Goal: Find specific page/section: Find specific page/section

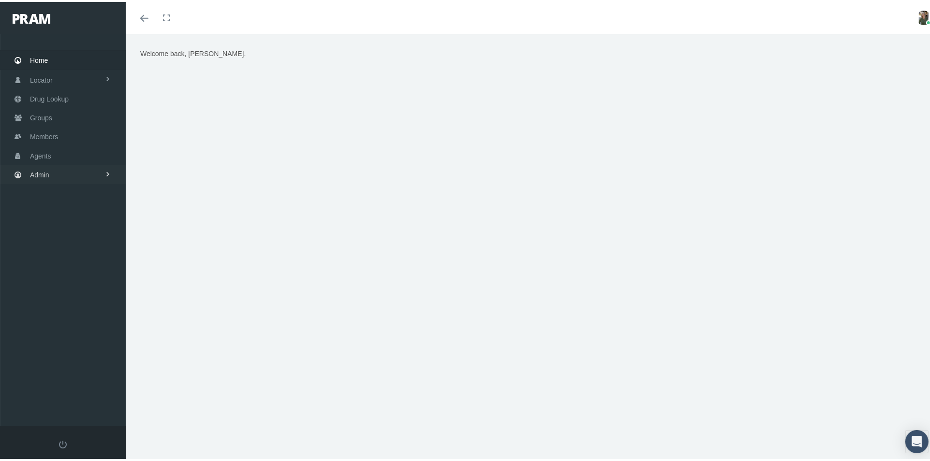
click at [58, 163] on link "Admin" at bounding box center [63, 172] width 126 height 19
click at [65, 363] on span "File Processing" at bounding box center [63, 371] width 46 height 16
click at [67, 400] on span "Error Managment" at bounding box center [64, 408] width 53 height 16
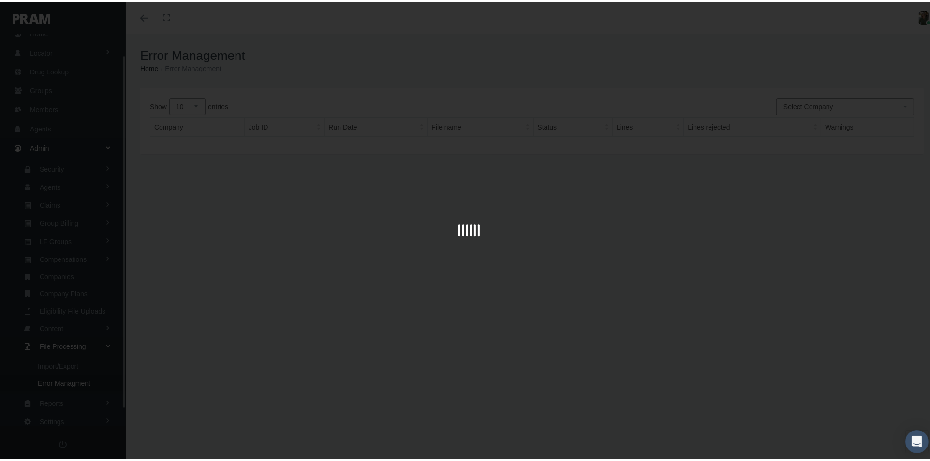
scroll to position [42, 0]
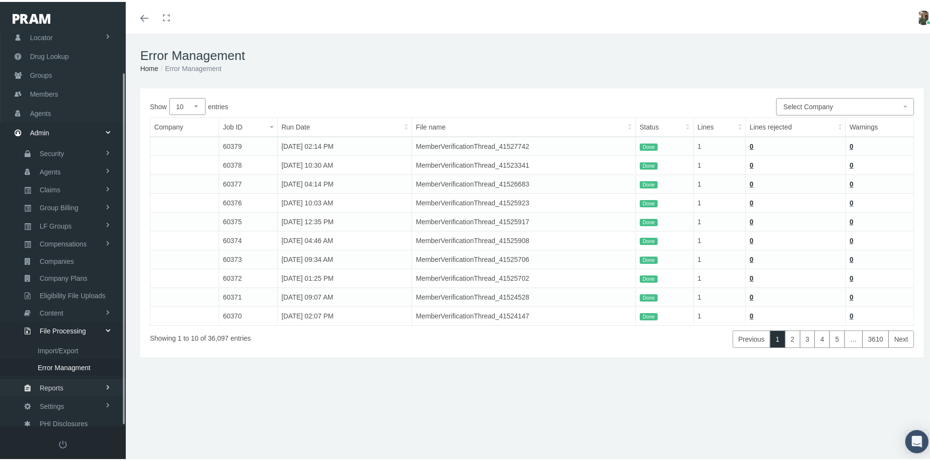
click at [57, 378] on span "Reports" at bounding box center [52, 386] width 24 height 16
click at [64, 358] on link "Reports" at bounding box center [63, 366] width 126 height 17
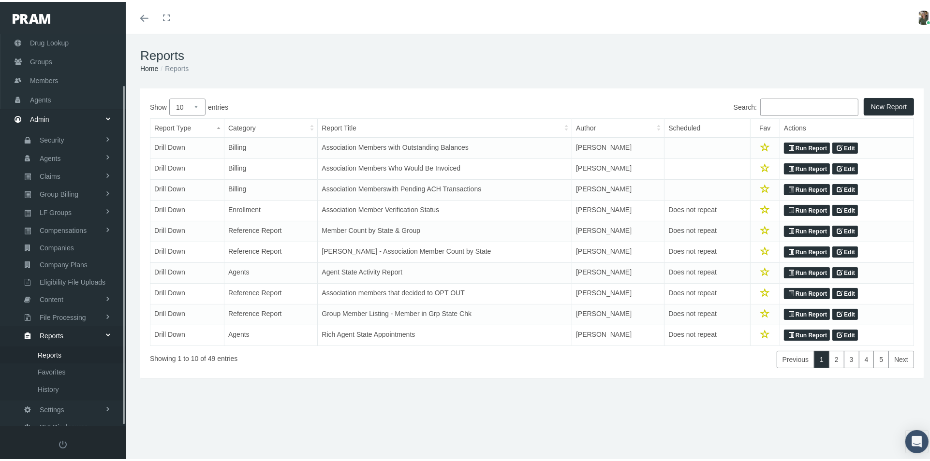
scroll to position [59, 0]
click at [75, 304] on span "File Processing" at bounding box center [63, 312] width 46 height 16
click at [71, 358] on span "Error Managment" at bounding box center [64, 366] width 53 height 16
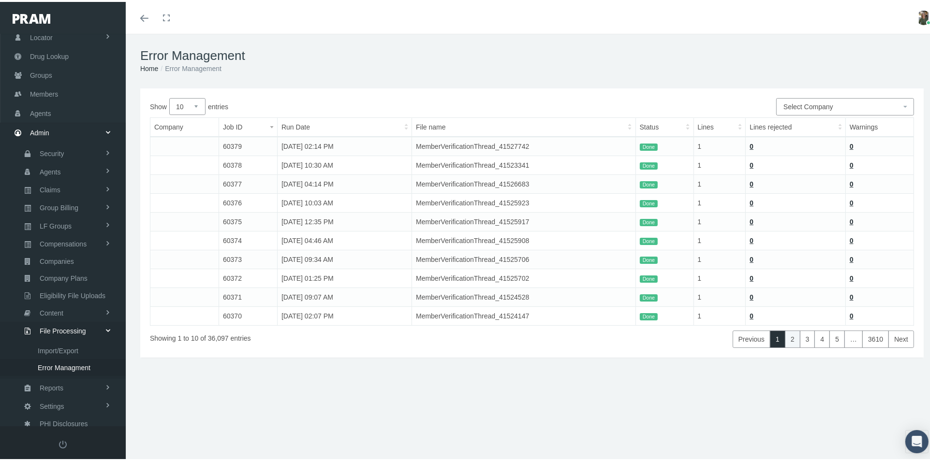
click at [785, 340] on link "2" at bounding box center [792, 337] width 15 height 17
click at [141, 14] on icon "Toggle menubar" at bounding box center [144, 17] width 8 height 6
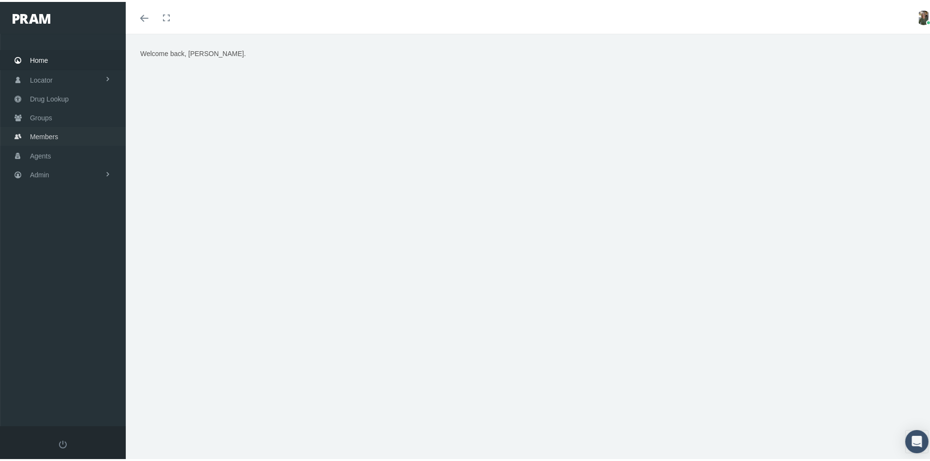
click at [30, 128] on span "Members" at bounding box center [44, 135] width 28 height 18
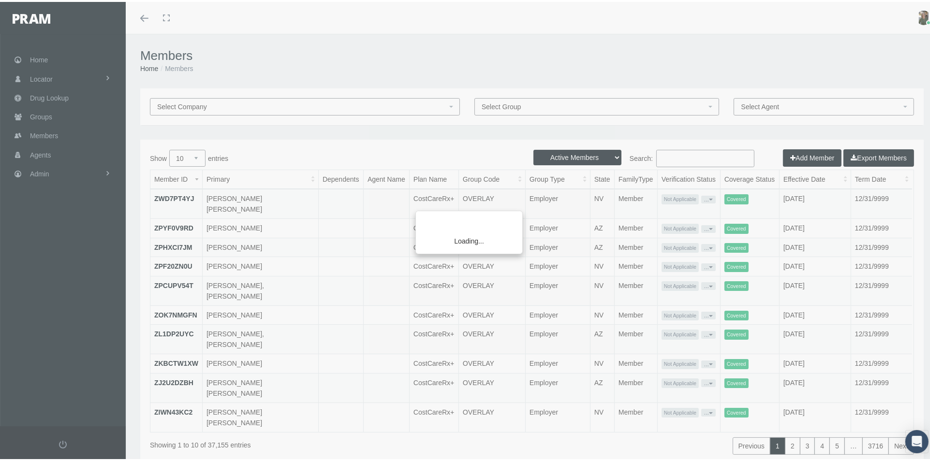
click at [677, 159] on div "Loading..." at bounding box center [465, 230] width 930 height 461
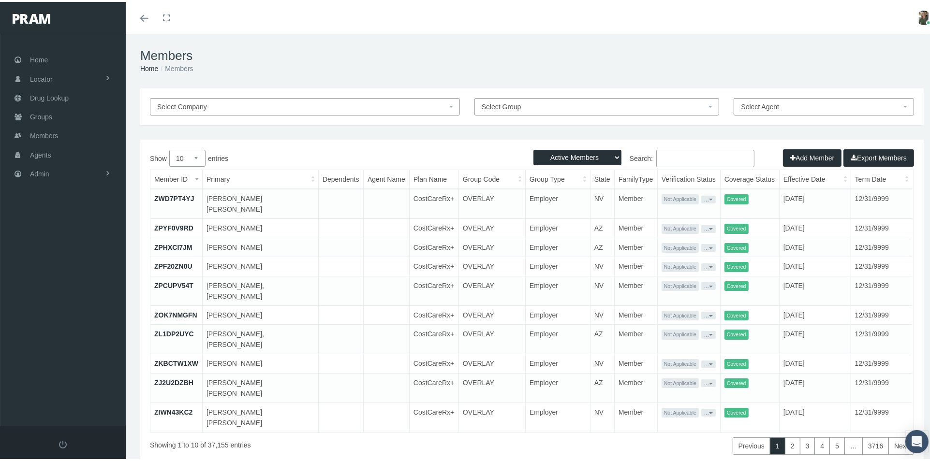
click at [668, 153] on input "Search:" at bounding box center [705, 156] width 98 height 17
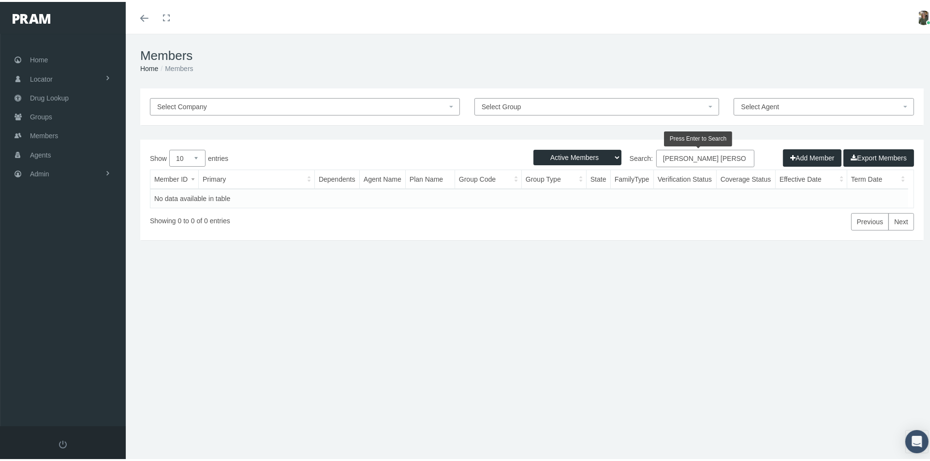
click at [691, 159] on input "joan covert adkins" at bounding box center [705, 156] width 98 height 17
drag, startPoint x: 698, startPoint y: 159, endPoint x: 543, endPoint y: 165, distance: 154.8
click at [543, 165] on label "Search: Mike adkins" at bounding box center [643, 156] width 222 height 17
type input "l"
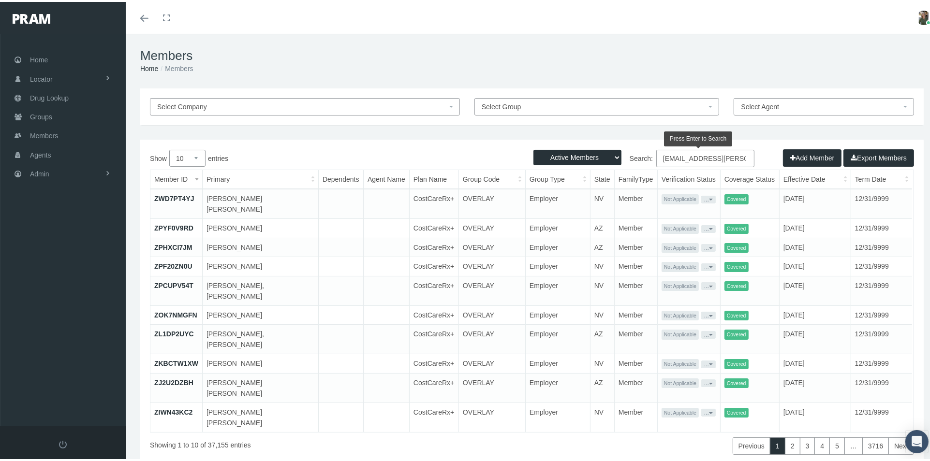
scroll to position [0, 4]
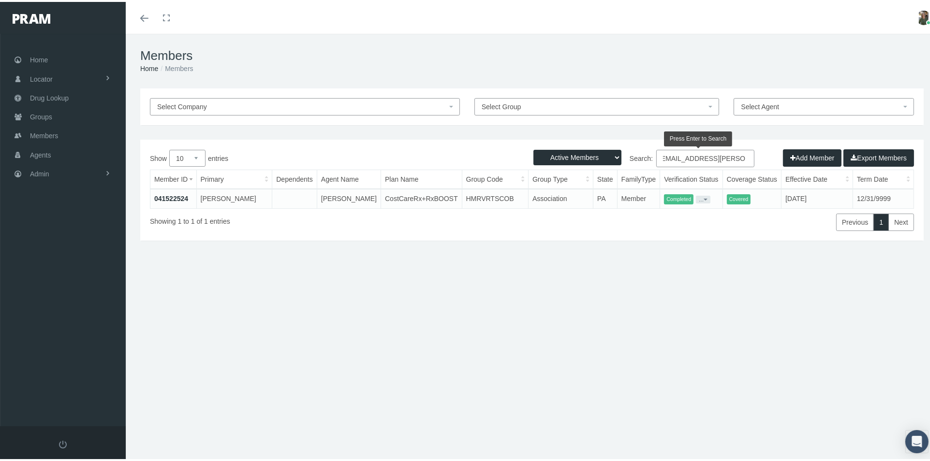
type input "jcovert-adkins@outlook.com"
click at [170, 194] on link "041522524" at bounding box center [171, 197] width 34 height 8
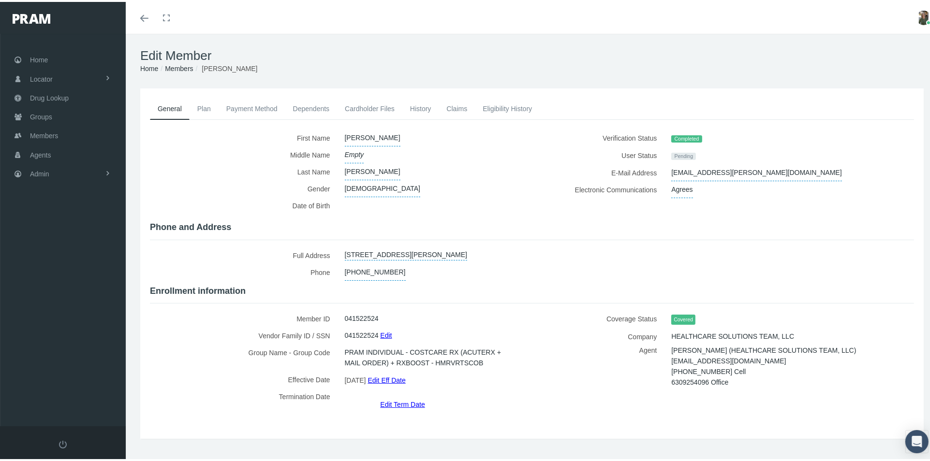
click at [382, 106] on link "Cardholder Files" at bounding box center [369, 106] width 65 height 21
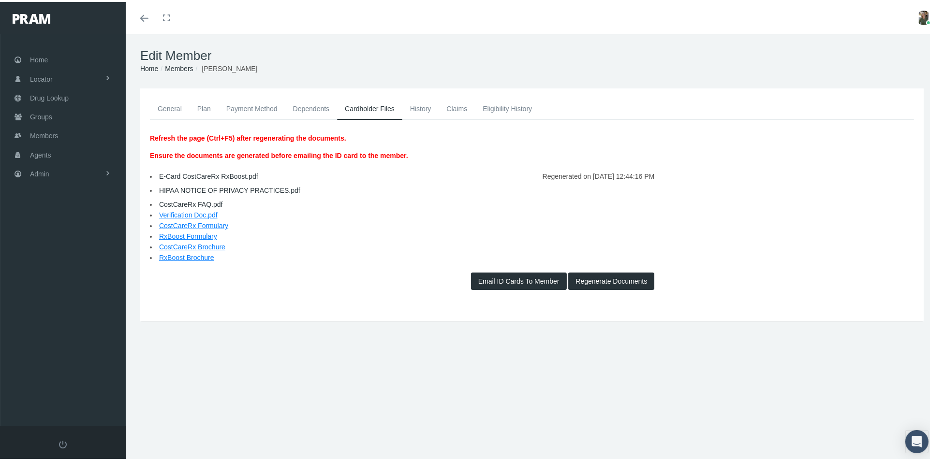
click at [210, 174] on link "E-Card CostCareRx RxBoost.pdf" at bounding box center [208, 175] width 99 height 8
click at [222, 175] on link "E-Card CostCareRx RxBoost.pdf" at bounding box center [208, 175] width 99 height 8
click at [164, 104] on link "General" at bounding box center [170, 106] width 40 height 21
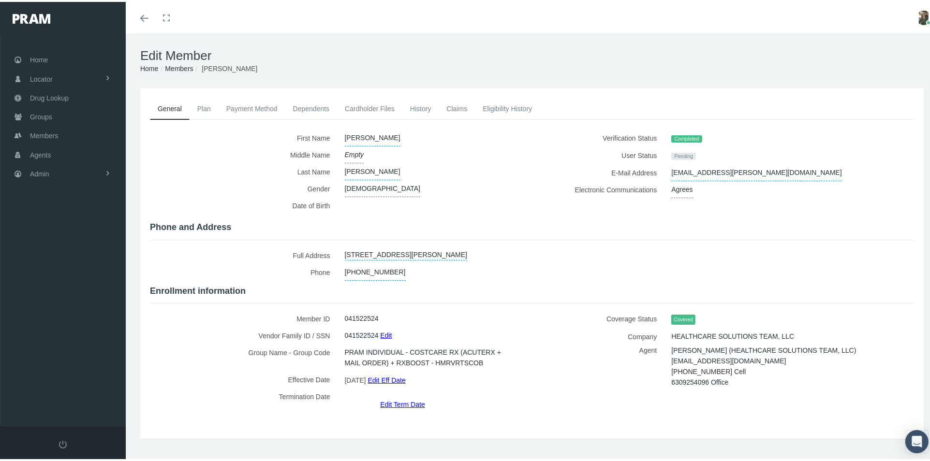
click at [363, 106] on link "Cardholder Files" at bounding box center [369, 106] width 65 height 21
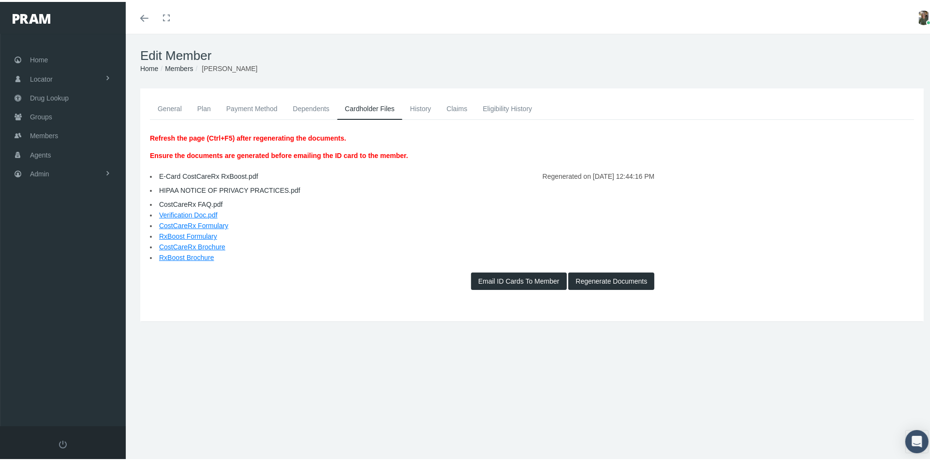
click at [211, 175] on link "E-Card CostCareRx RxBoost.pdf" at bounding box center [208, 175] width 99 height 8
click at [170, 107] on link "General" at bounding box center [170, 106] width 40 height 21
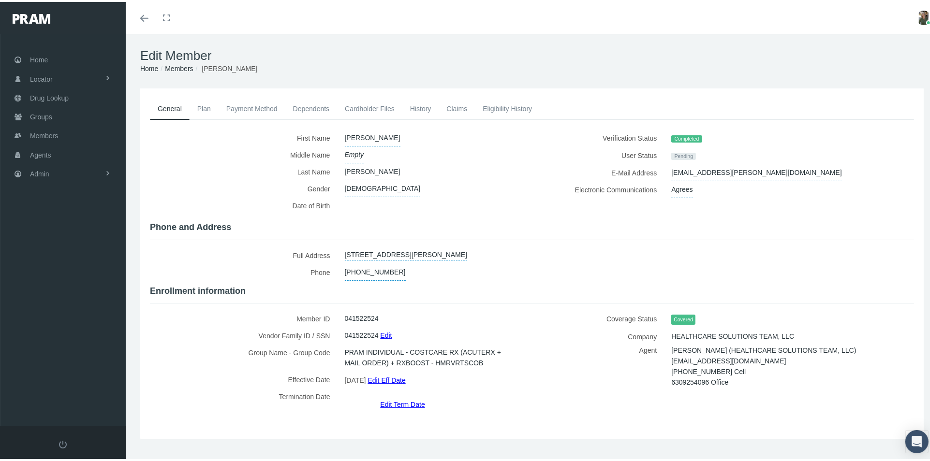
click at [316, 106] on link "Dependents" at bounding box center [311, 106] width 52 height 21
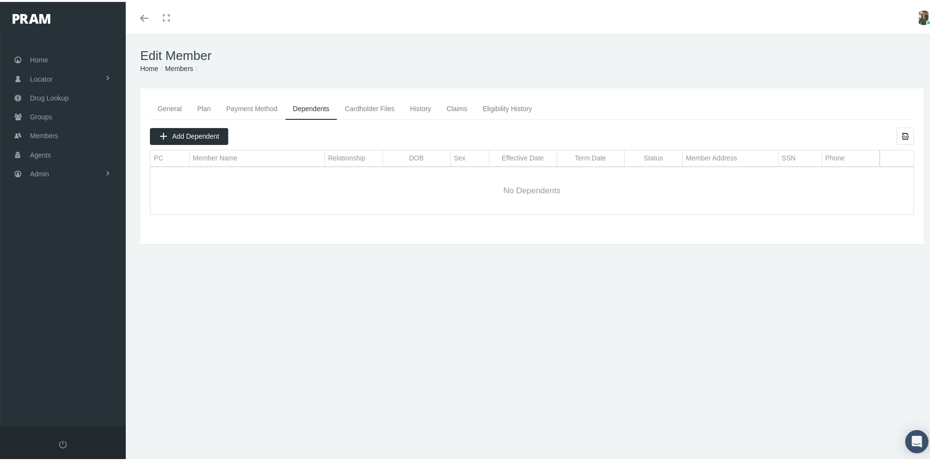
click at [169, 106] on link "General" at bounding box center [170, 106] width 40 height 21
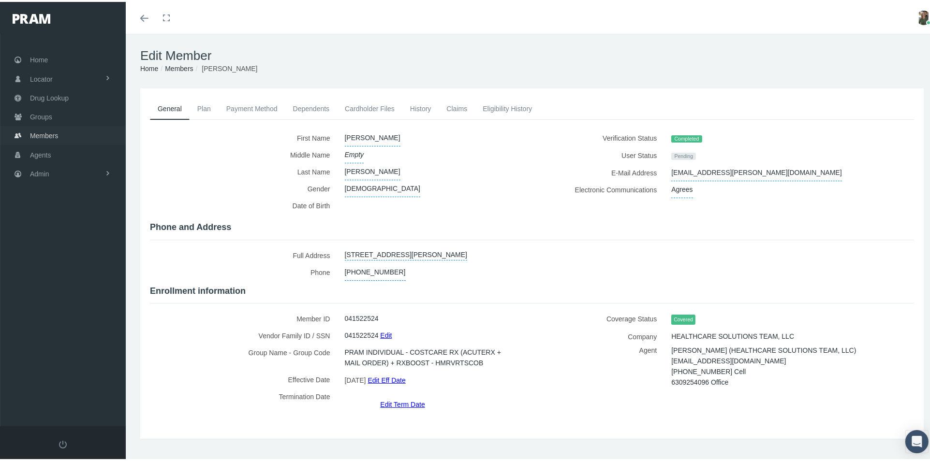
click at [66, 131] on link "Members" at bounding box center [63, 133] width 126 height 19
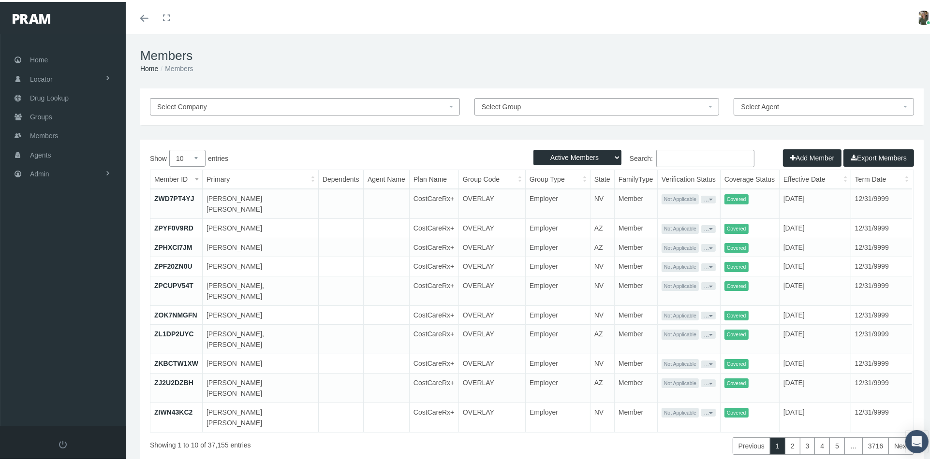
click at [667, 156] on input "Search:" at bounding box center [705, 156] width 98 height 17
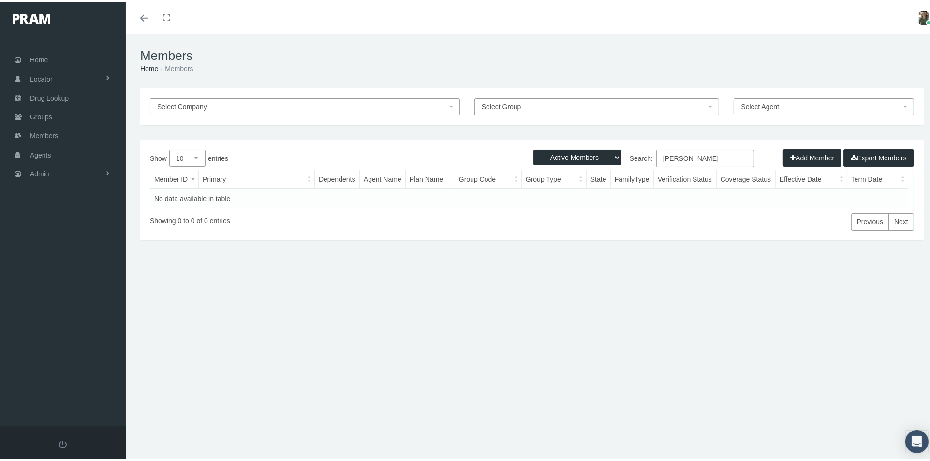
drag, startPoint x: 711, startPoint y: 154, endPoint x: 591, endPoint y: 168, distance: 120.7
click at [591, 168] on div "Show 10 25 50 100 entries Search: susan dickenson Member ID Primary Dependents …" at bounding box center [532, 188] width 764 height 81
type input "684929020"
click at [577, 156] on select "Active Members Terminated Members Active & Terminated" at bounding box center [577, 155] width 88 height 15
select select "3"
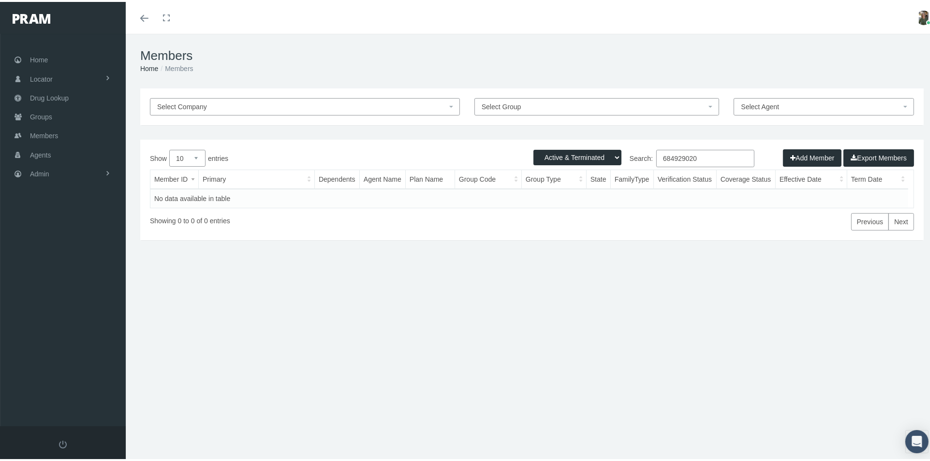
click at [533, 148] on select "Active Members Terminated Members Active & Terminated" at bounding box center [577, 155] width 88 height 15
click at [700, 154] on input "684929020" at bounding box center [705, 156] width 98 height 17
type input "6"
drag, startPoint x: 708, startPoint y: 157, endPoint x: 584, endPoint y: 162, distance: 123.9
click at [584, 162] on div "Active Members Terminated Members Active & Terminated Add Member Export Members…" at bounding box center [531, 188] width 783 height 101
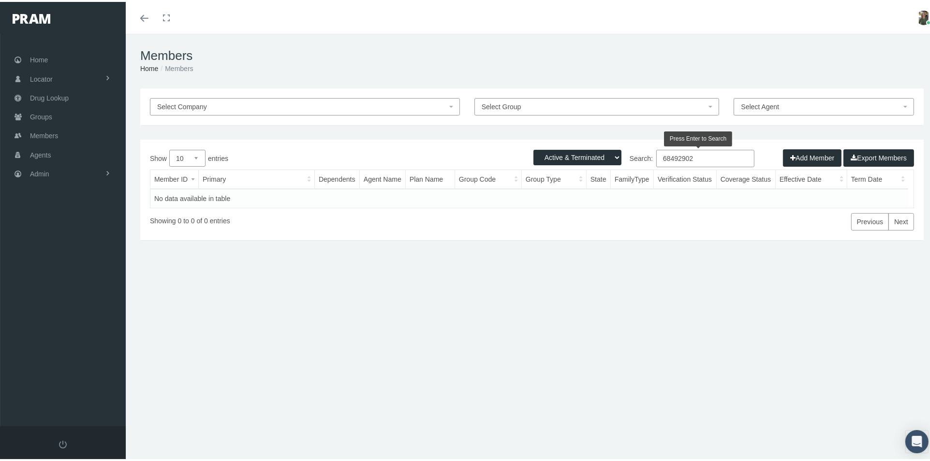
type input "684929020"
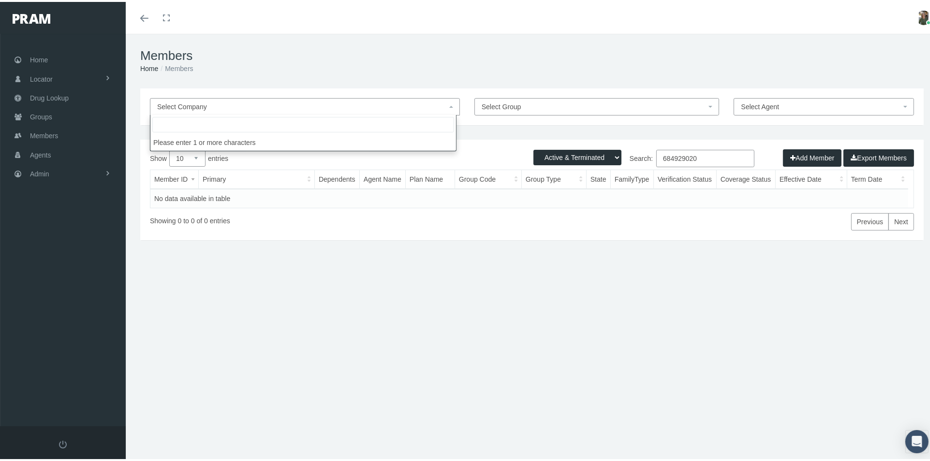
click at [240, 107] on span "Select Company" at bounding box center [302, 105] width 290 height 11
type input "true american health"
click at [39, 118] on span "Groups" at bounding box center [41, 115] width 22 height 18
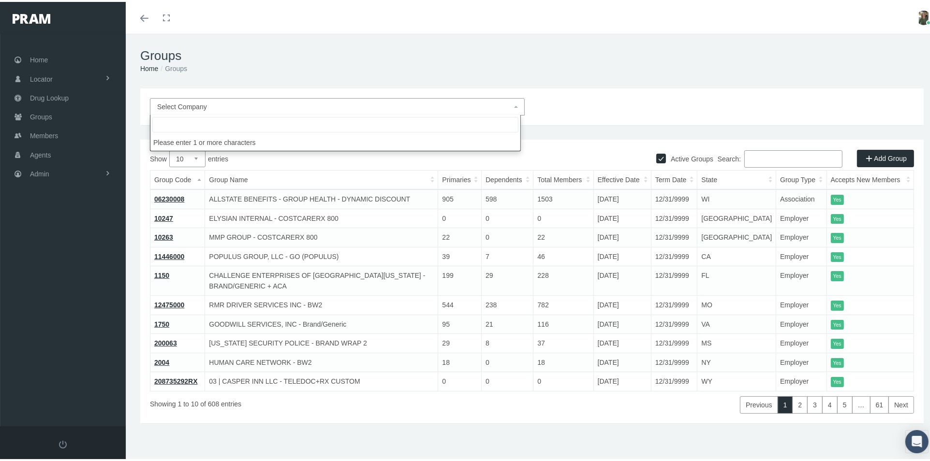
click at [287, 106] on span "Select Company" at bounding box center [334, 105] width 354 height 11
type input "true american"
click at [44, 173] on span "Admin" at bounding box center [39, 172] width 19 height 18
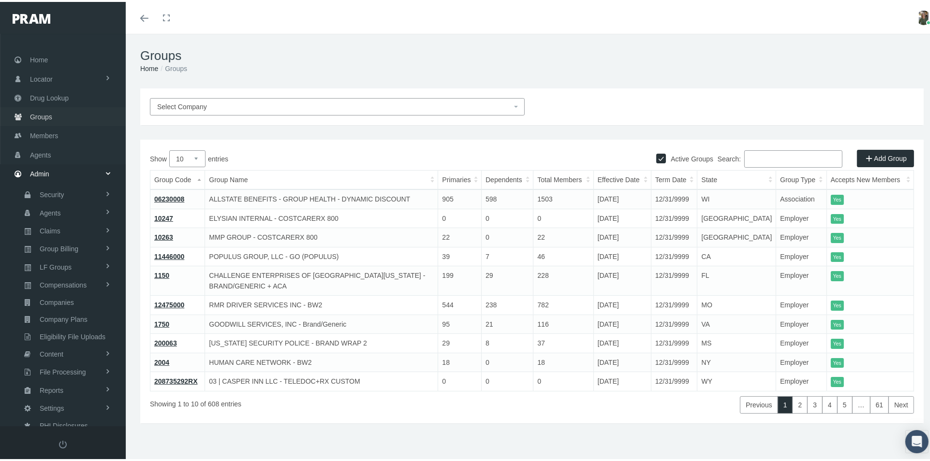
click at [70, 107] on link "Groups" at bounding box center [63, 114] width 126 height 19
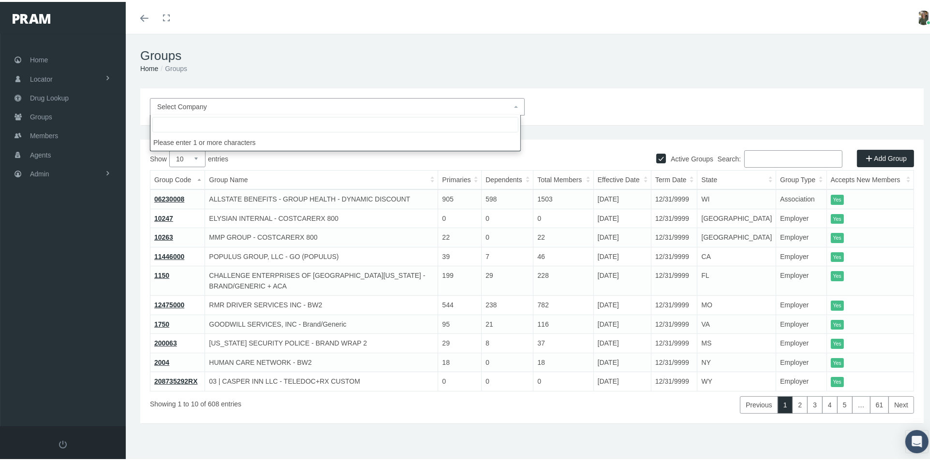
click at [405, 108] on span "Select Company" at bounding box center [334, 105] width 354 height 11
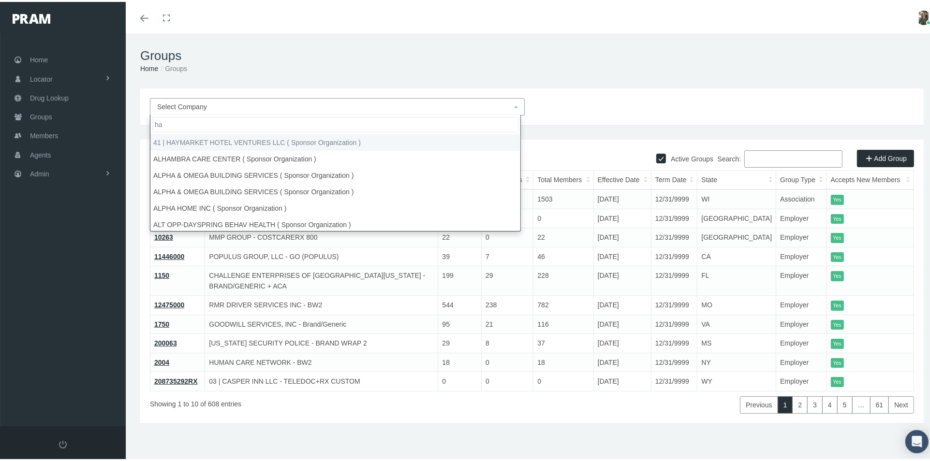
type input "h"
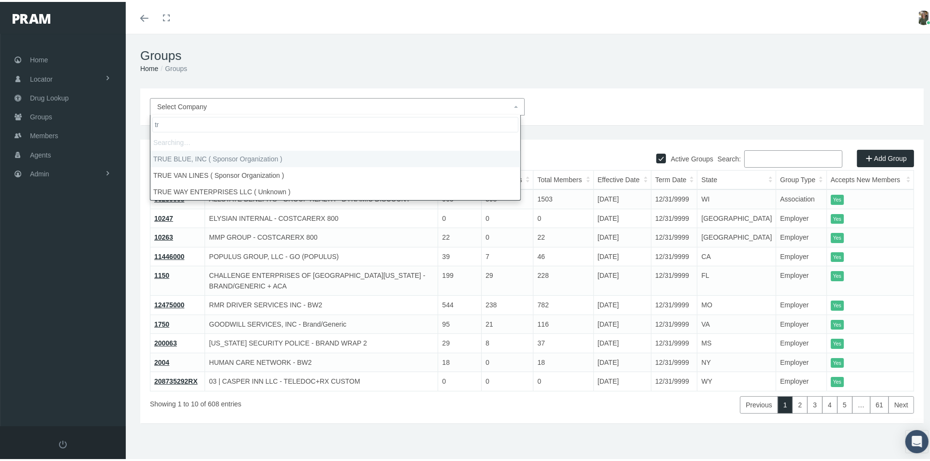
type input "t"
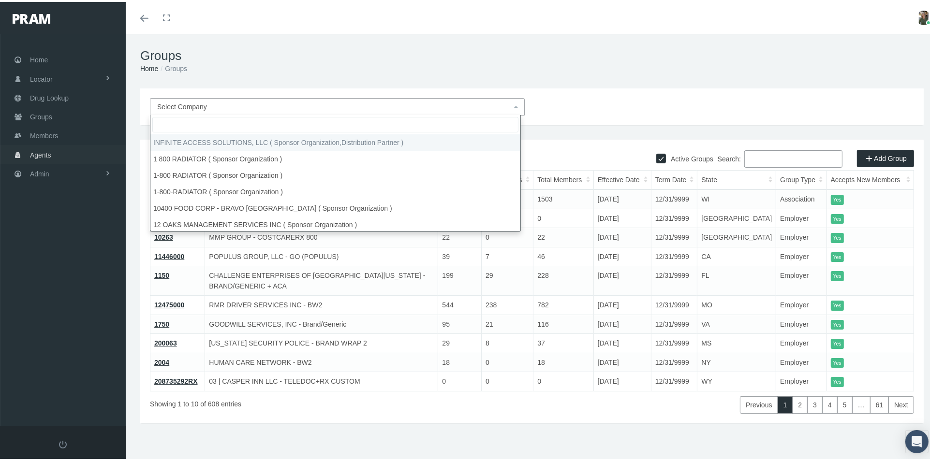
click at [52, 149] on link "Agents" at bounding box center [63, 152] width 126 height 19
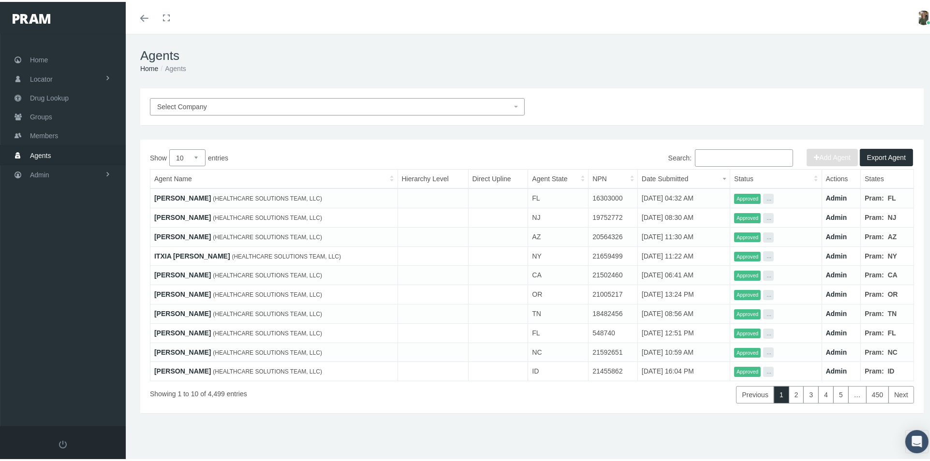
click at [695, 157] on input "Search:" at bounding box center [744, 155] width 98 height 17
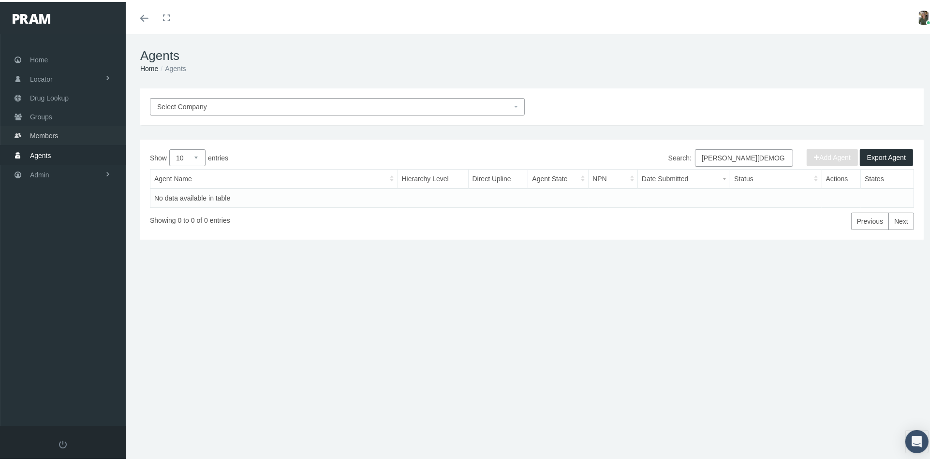
type input "amy gay"
click at [37, 126] on span "Members" at bounding box center [44, 134] width 28 height 18
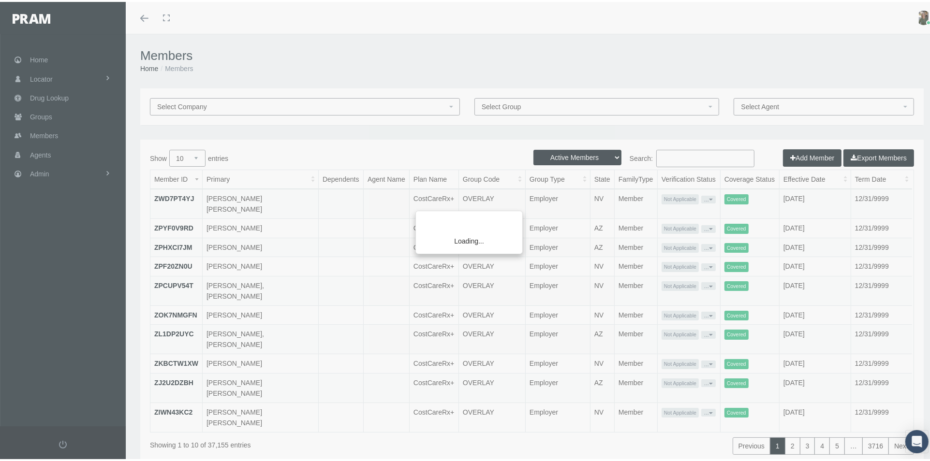
click at [654, 157] on div "Loading..." at bounding box center [465, 230] width 930 height 461
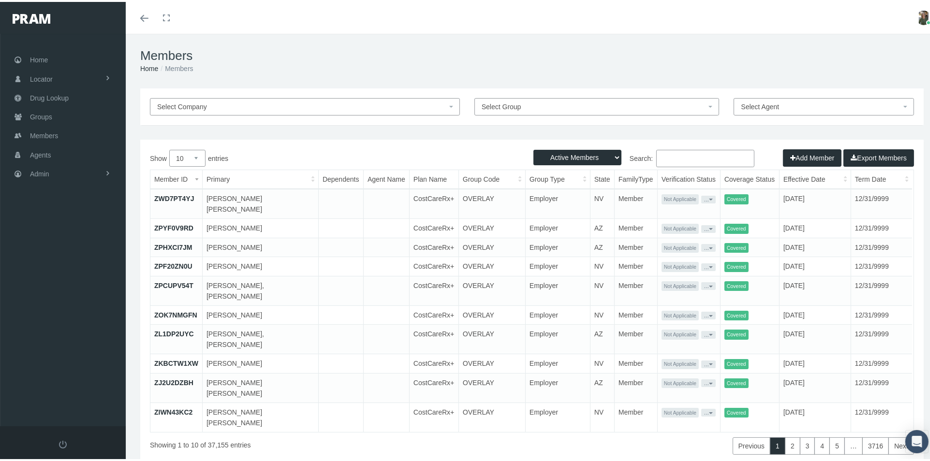
drag, startPoint x: 659, startPoint y: 156, endPoint x: 668, endPoint y: 161, distance: 10.8
click at [660, 156] on input "Search:" at bounding box center [705, 156] width 98 height 17
type input "0684929"
click at [609, 153] on select "Active Members Terminated Members Active & Terminated" at bounding box center [577, 155] width 88 height 15
select select "3"
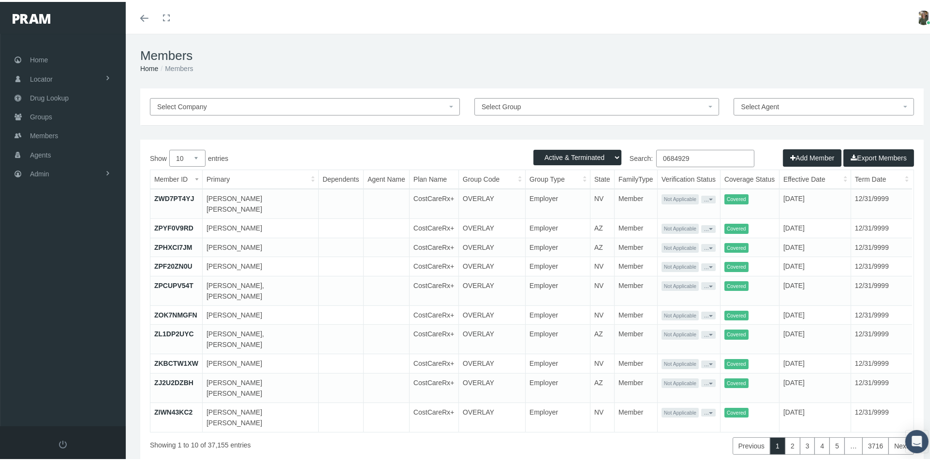
click at [533, 148] on select "Active Members Terminated Members Active & Terminated" at bounding box center [577, 155] width 88 height 15
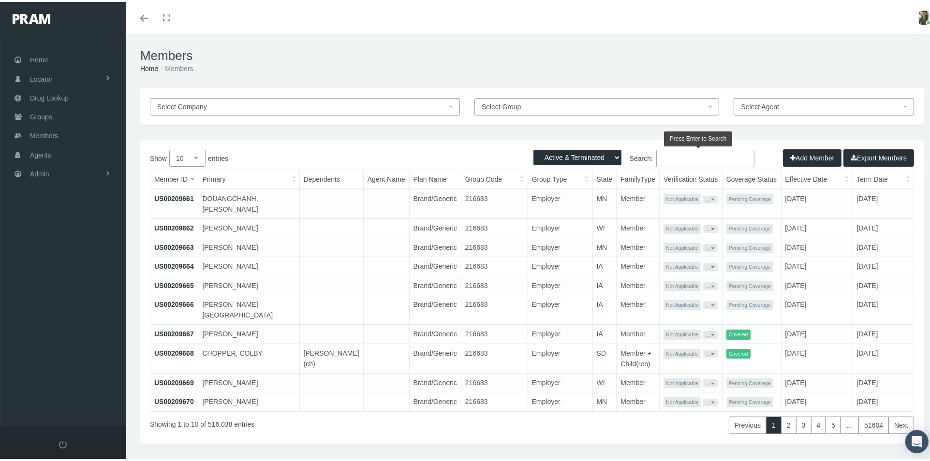
click at [656, 156] on input "Search:" at bounding box center [705, 156] width 98 height 17
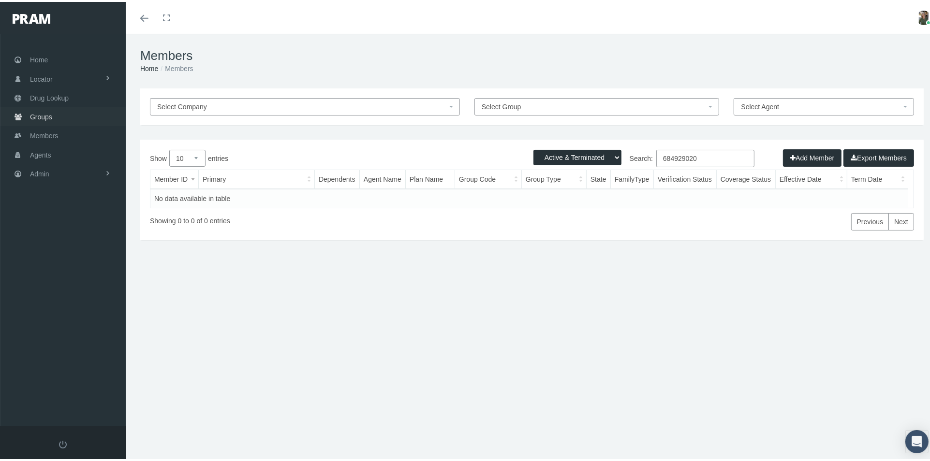
type input "684929020"
click at [53, 113] on link "Groups" at bounding box center [63, 114] width 126 height 19
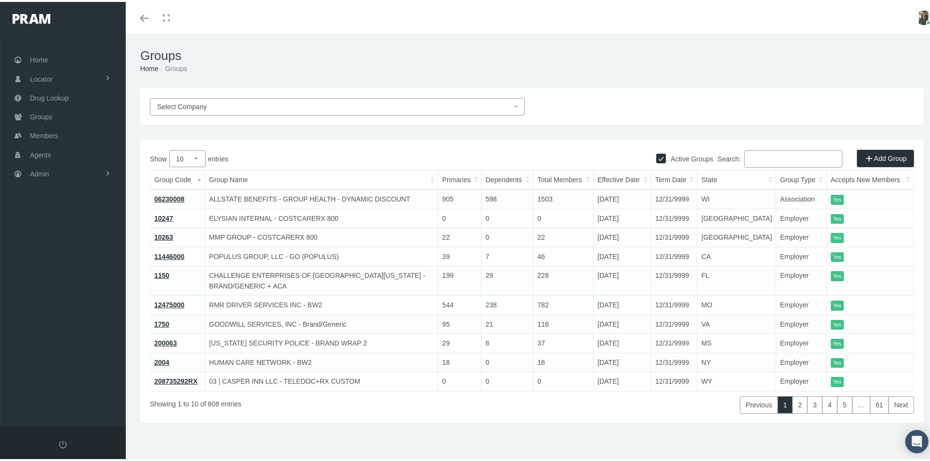
click at [754, 156] on input "Search:" at bounding box center [793, 156] width 98 height 17
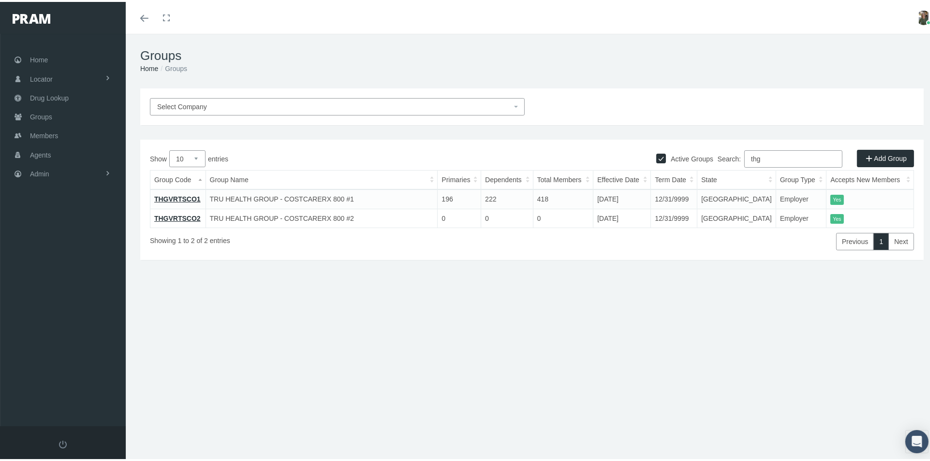
click at [762, 159] on input "thg" at bounding box center [793, 156] width 98 height 17
type input "t"
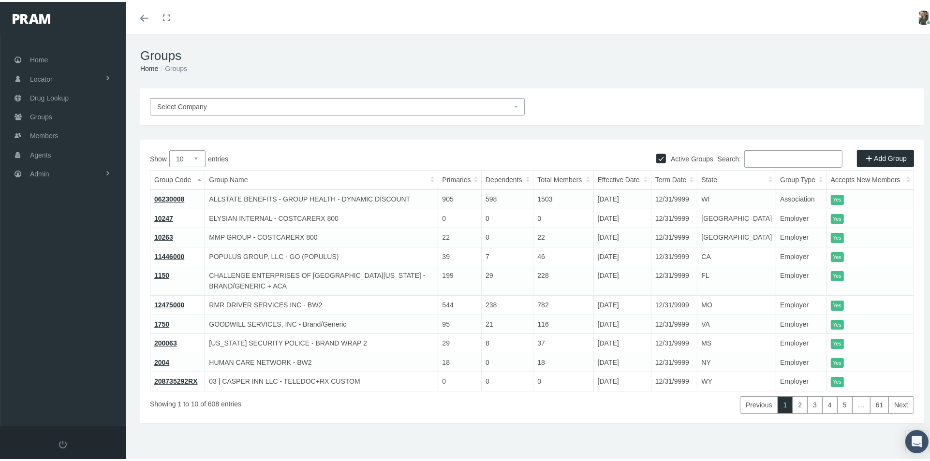
click at [757, 158] on input "Search:" at bounding box center [793, 156] width 98 height 17
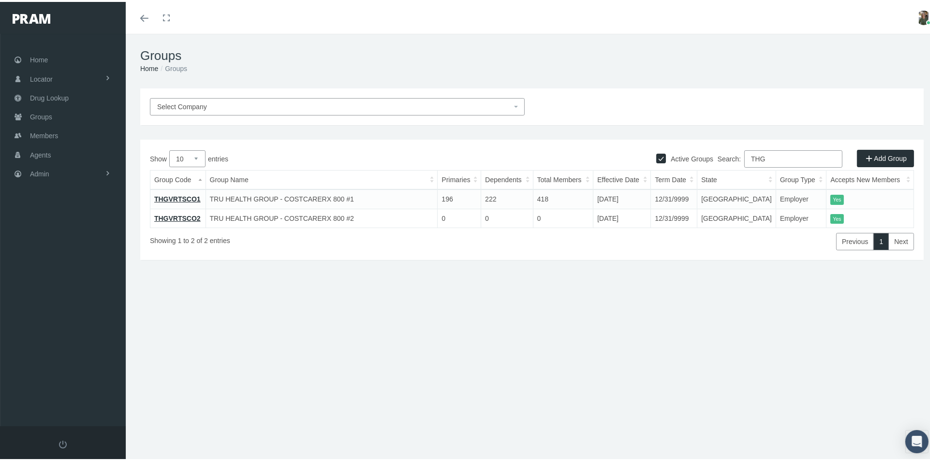
type input "THG"
click at [176, 197] on link "THGVRTSCO1" at bounding box center [177, 197] width 46 height 8
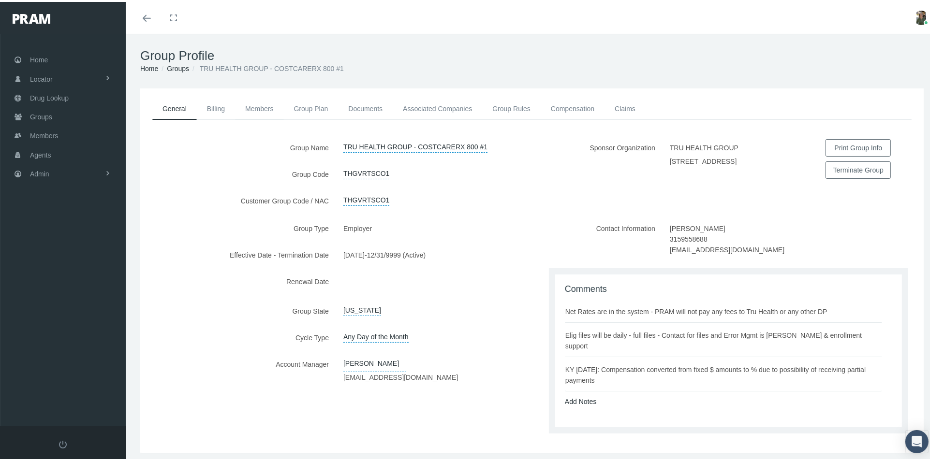
click at [255, 106] on link "Members" at bounding box center [259, 106] width 48 height 21
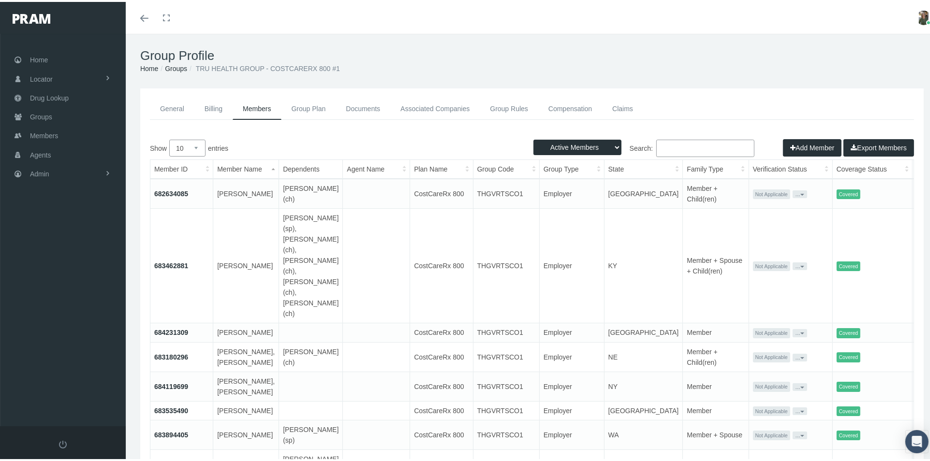
click at [660, 144] on input "Search:" at bounding box center [705, 146] width 98 height 17
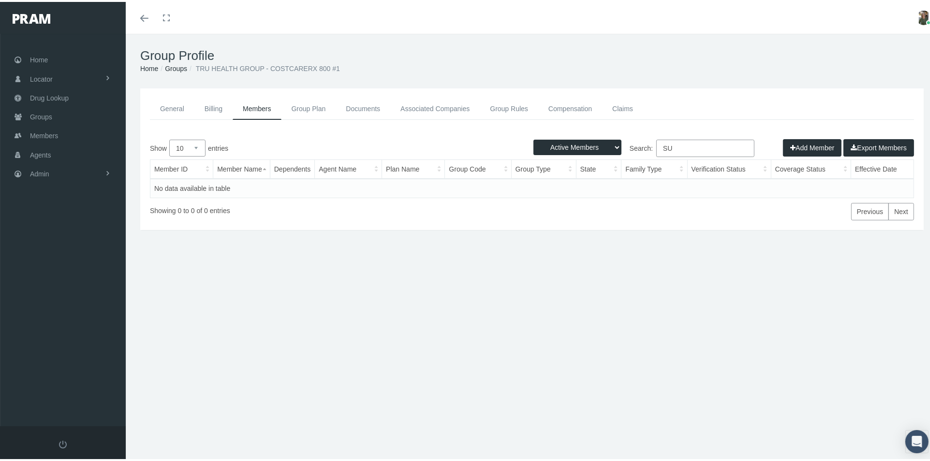
type input "S"
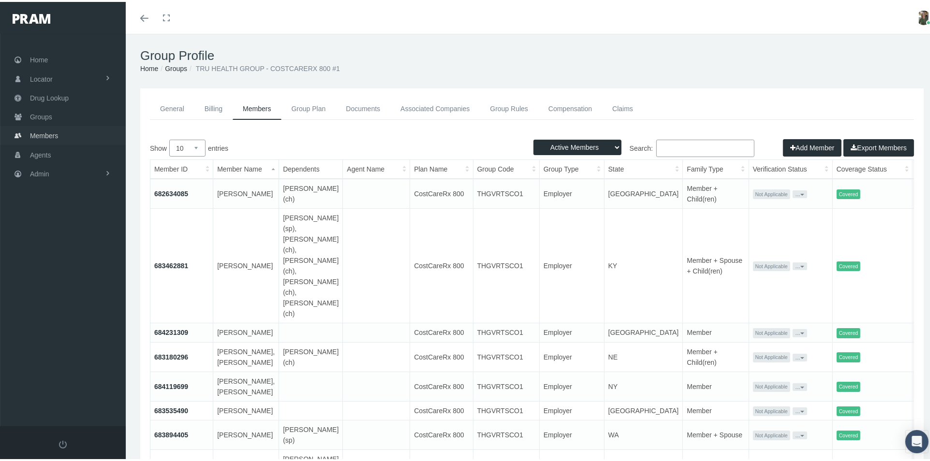
click at [55, 129] on span "Members" at bounding box center [44, 134] width 28 height 18
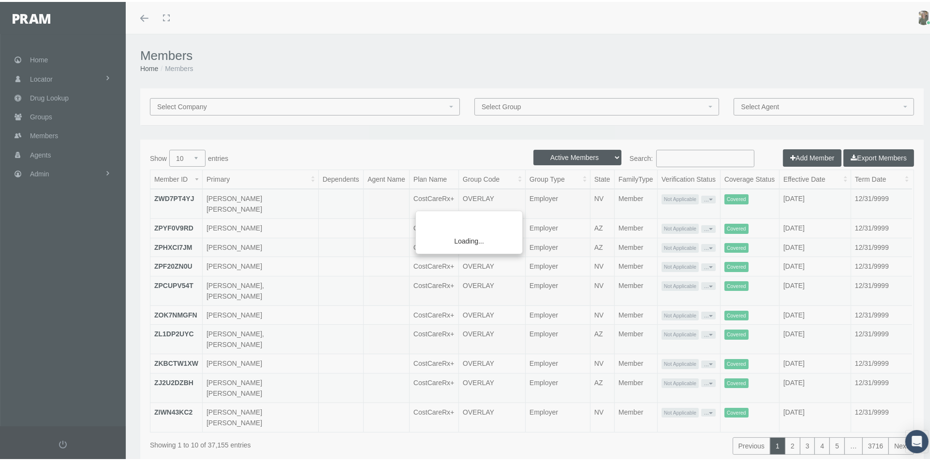
click at [684, 157] on div "Loading..." at bounding box center [465, 230] width 930 height 461
click at [668, 161] on div "Loading..." at bounding box center [465, 230] width 930 height 461
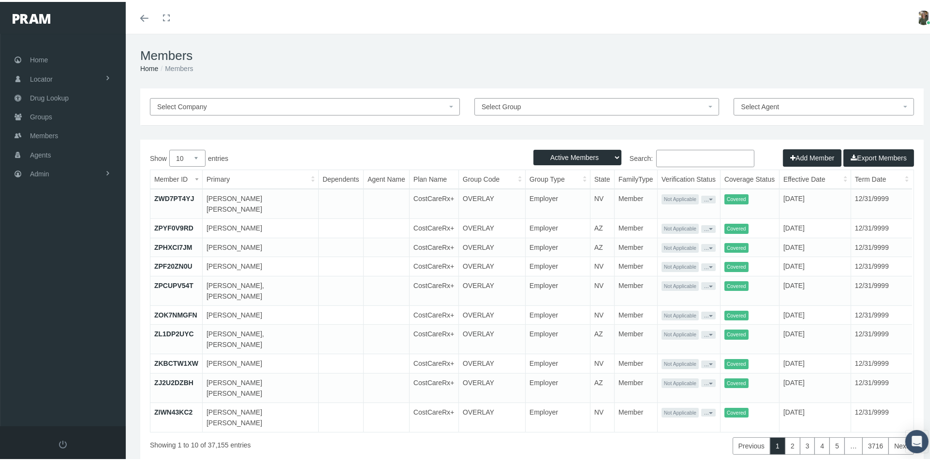
click at [664, 158] on input "Search:" at bounding box center [705, 156] width 98 height 17
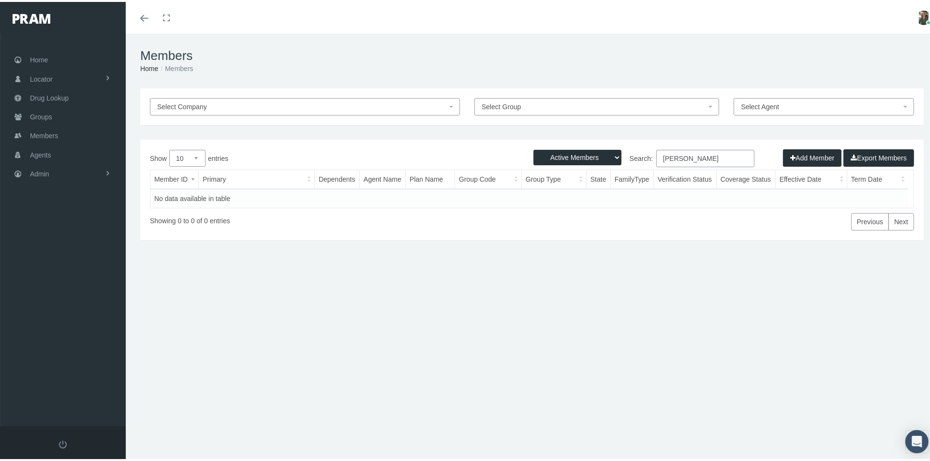
type input "[PERSON_NAME]"
click at [609, 155] on select "Active Members Terminated Members Active & Terminated" at bounding box center [577, 155] width 88 height 15
select select "2"
click at [533, 148] on select "Active Members Terminated Members Active & Terminated" at bounding box center [577, 155] width 88 height 15
click at [61, 113] on link "Groups" at bounding box center [63, 114] width 126 height 19
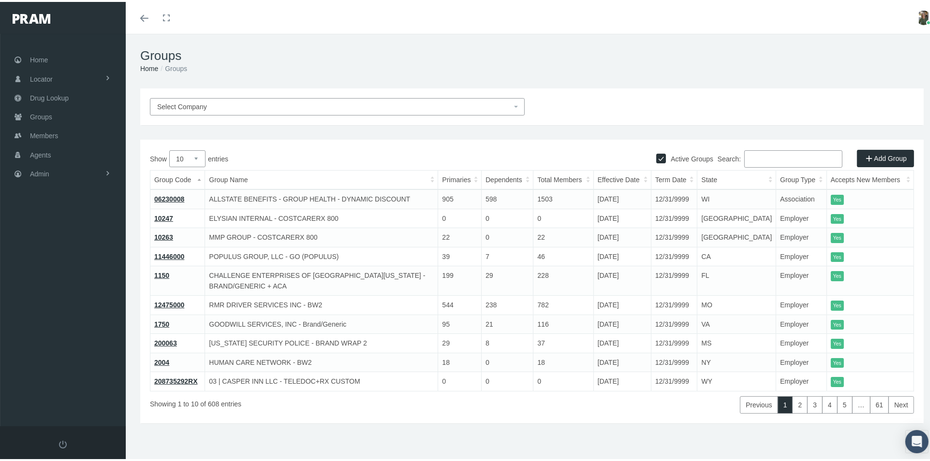
click at [754, 159] on input "Search:" at bounding box center [793, 156] width 98 height 17
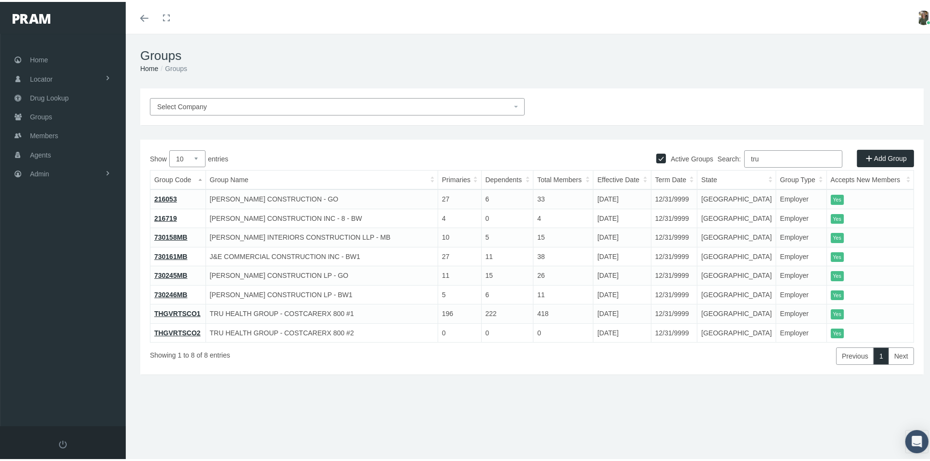
type input "tru"
click at [293, 103] on span "Select Company" at bounding box center [334, 105] width 354 height 11
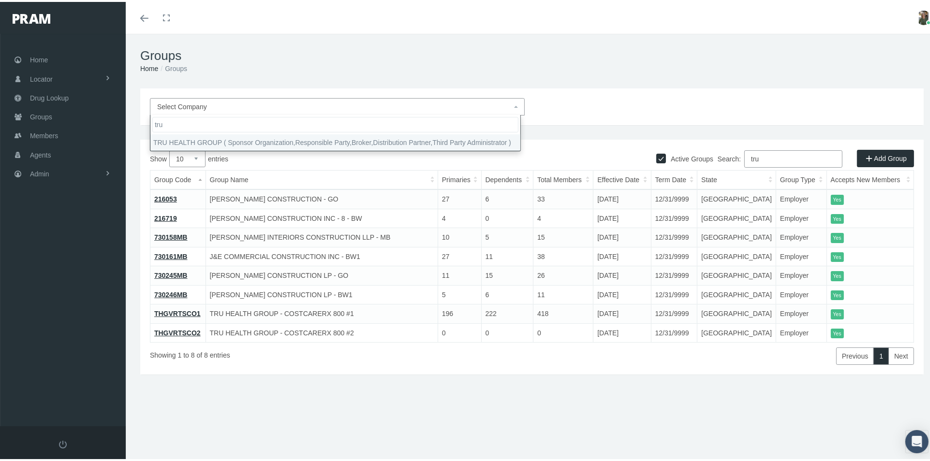
type input "tru"
select select "9118"
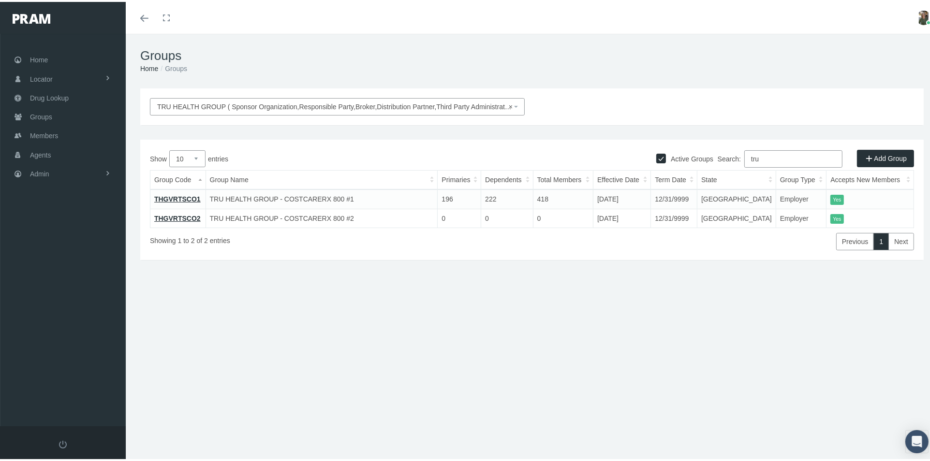
click at [176, 195] on link "THGVRTSCO1" at bounding box center [177, 197] width 46 height 8
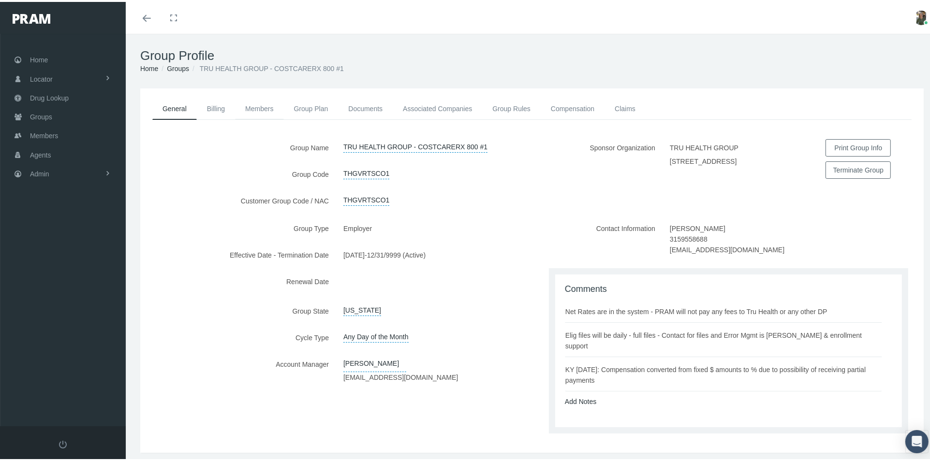
click at [266, 107] on link "Members" at bounding box center [259, 106] width 48 height 21
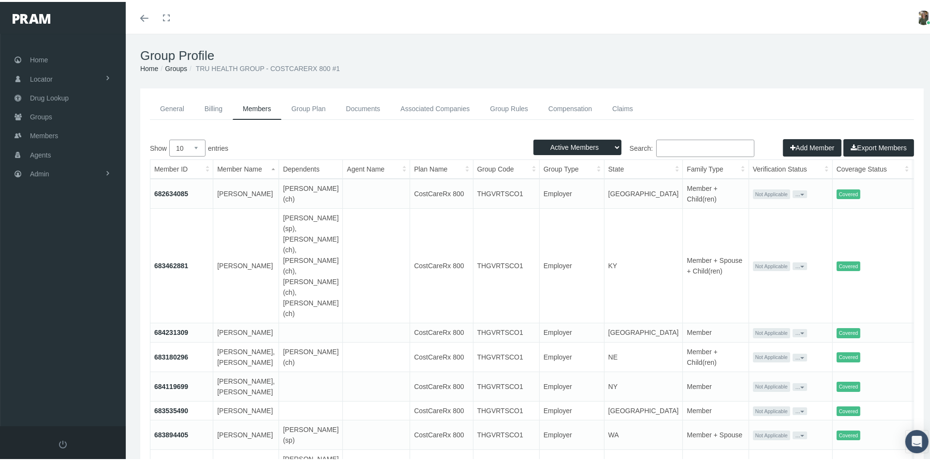
click at [173, 106] on link "General" at bounding box center [172, 107] width 44 height 22
